Goal: Check status: Check status

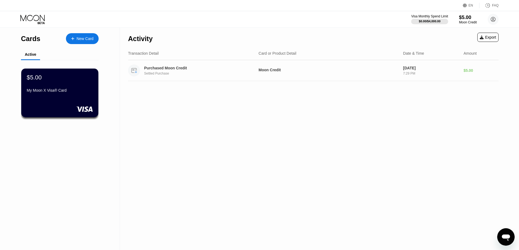
click at [155, 78] on div "Purchased Moon Credit Settled Purchase Moon Credit Sep 23, 2025 7:29 PM $5.00" at bounding box center [313, 70] width 370 height 21
click at [183, 75] on div "Settled Purchase" at bounding box center [201, 74] width 114 height 4
click at [376, 73] on div "Moon Credit" at bounding box center [328, 71] width 140 height 6
click at [56, 81] on div "$5.00" at bounding box center [59, 77] width 67 height 7
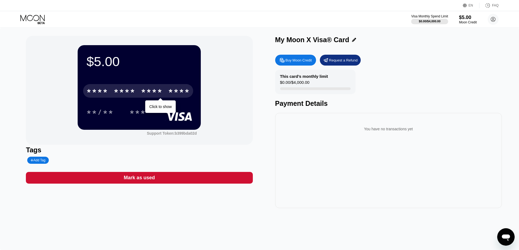
click at [125, 93] on div "* * * *" at bounding box center [125, 91] width 22 height 9
click at [145, 95] on div "* * * *" at bounding box center [152, 91] width 22 height 9
click at [156, 94] on div "2915" at bounding box center [152, 91] width 22 height 9
click at [156, 95] on div "* * * *" at bounding box center [152, 91] width 22 height 9
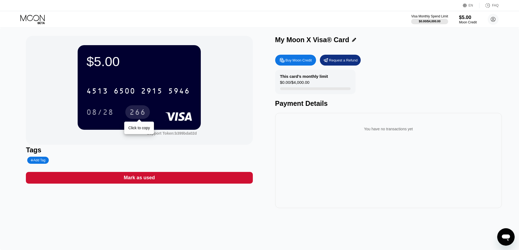
click at [137, 114] on div "266" at bounding box center [137, 113] width 16 height 9
click at [101, 108] on div "08/28" at bounding box center [99, 112] width 35 height 14
click at [147, 111] on div "266" at bounding box center [137, 112] width 25 height 14
